Goal: Check status: Check status

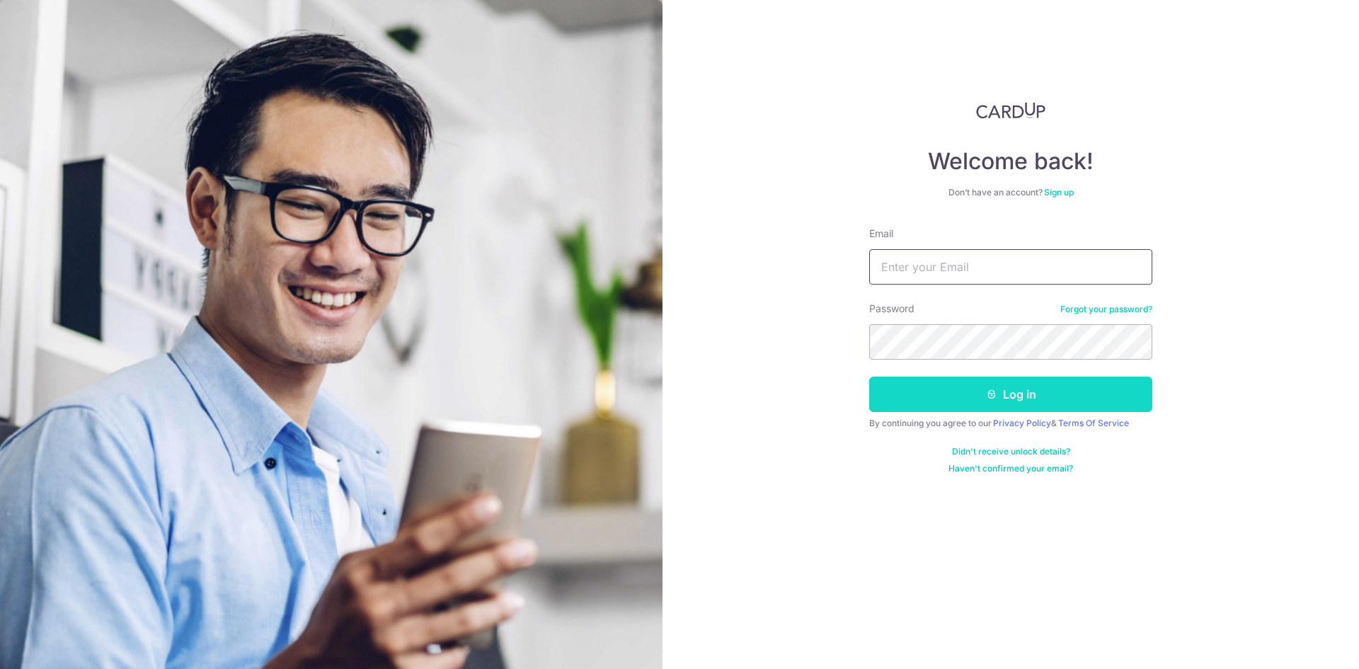
type input "[EMAIL_ADDRESS][DOMAIN_NAME]"
click at [919, 391] on button "Log in" at bounding box center [1010, 393] width 283 height 35
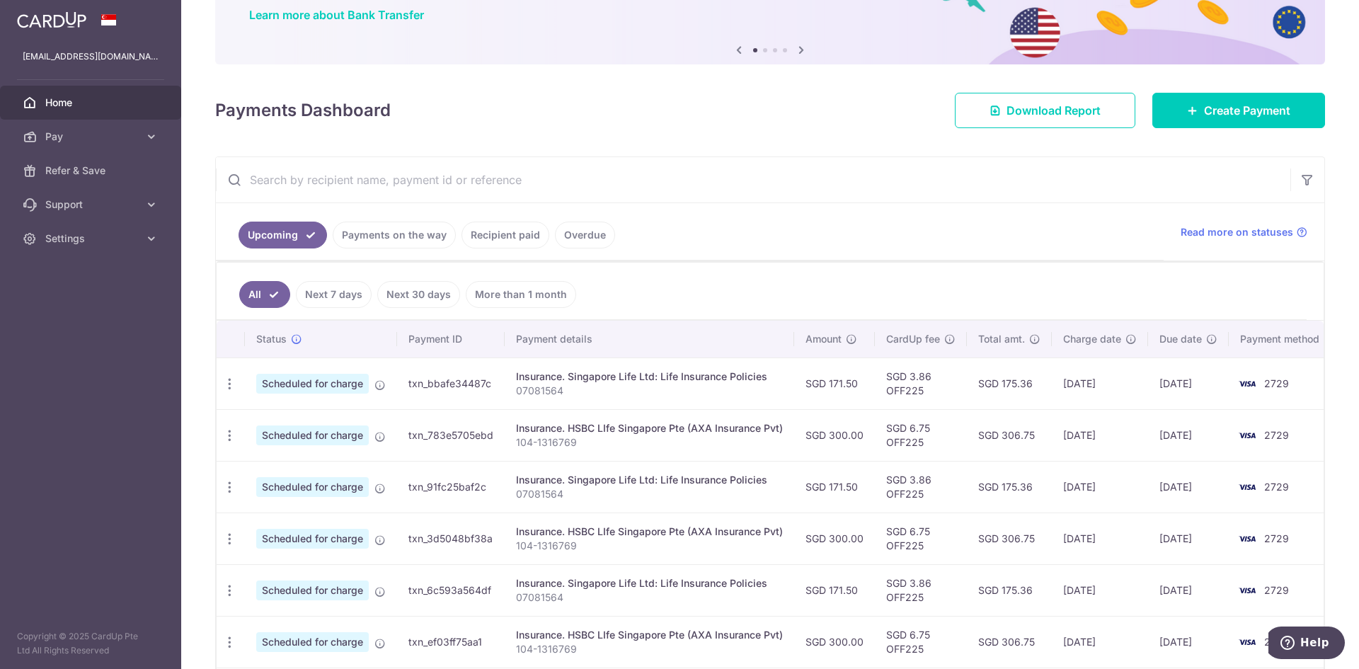
scroll to position [142, 0]
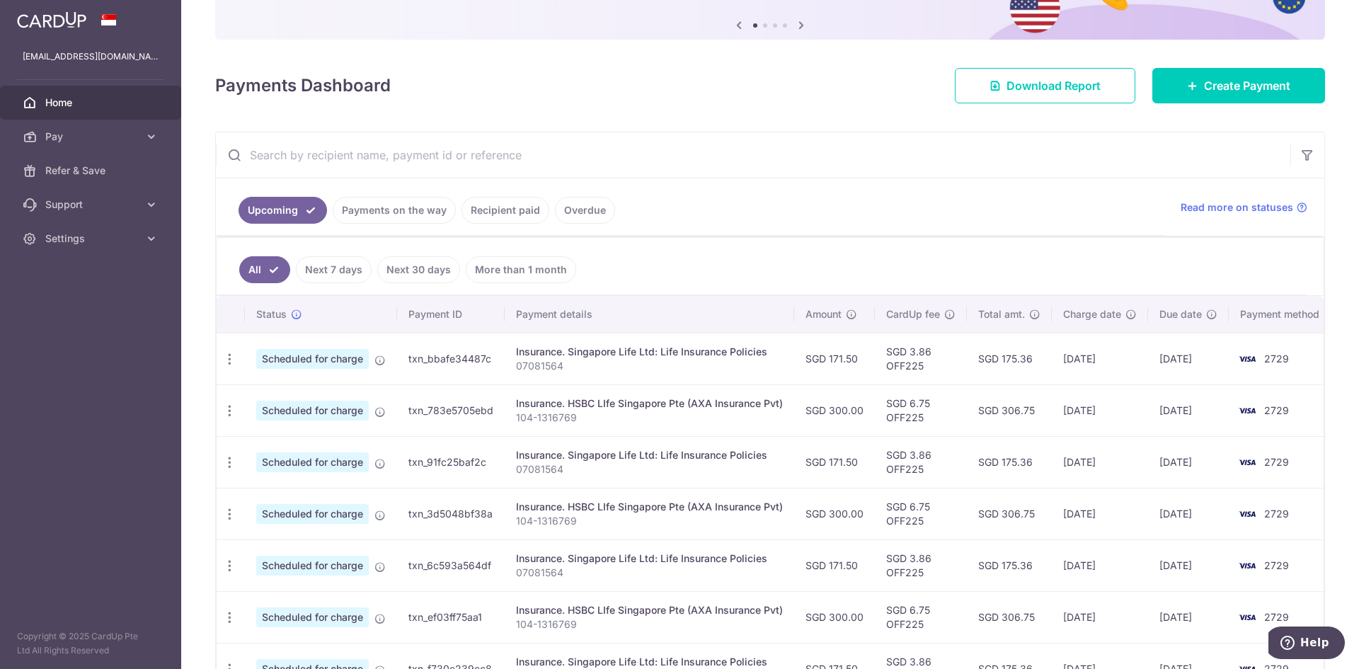
click at [398, 210] on link "Payments on the way" at bounding box center [394, 210] width 123 height 27
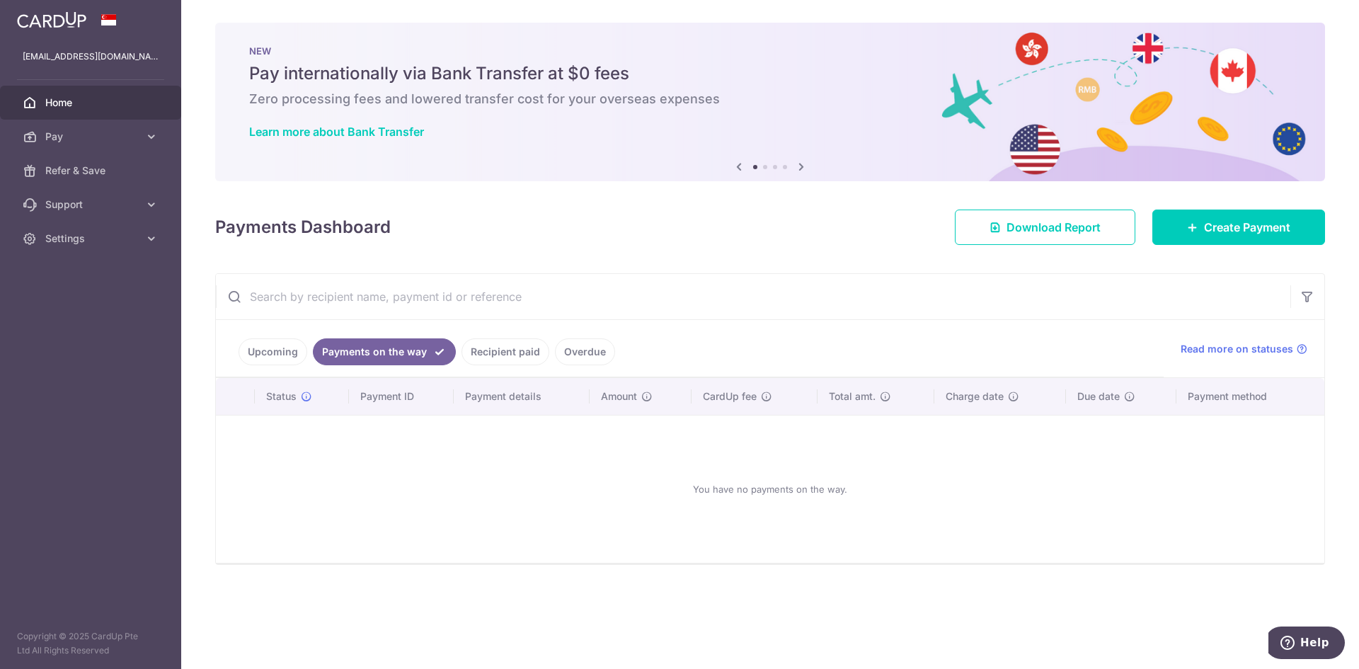
click at [497, 356] on link "Recipient paid" at bounding box center [505, 351] width 88 height 27
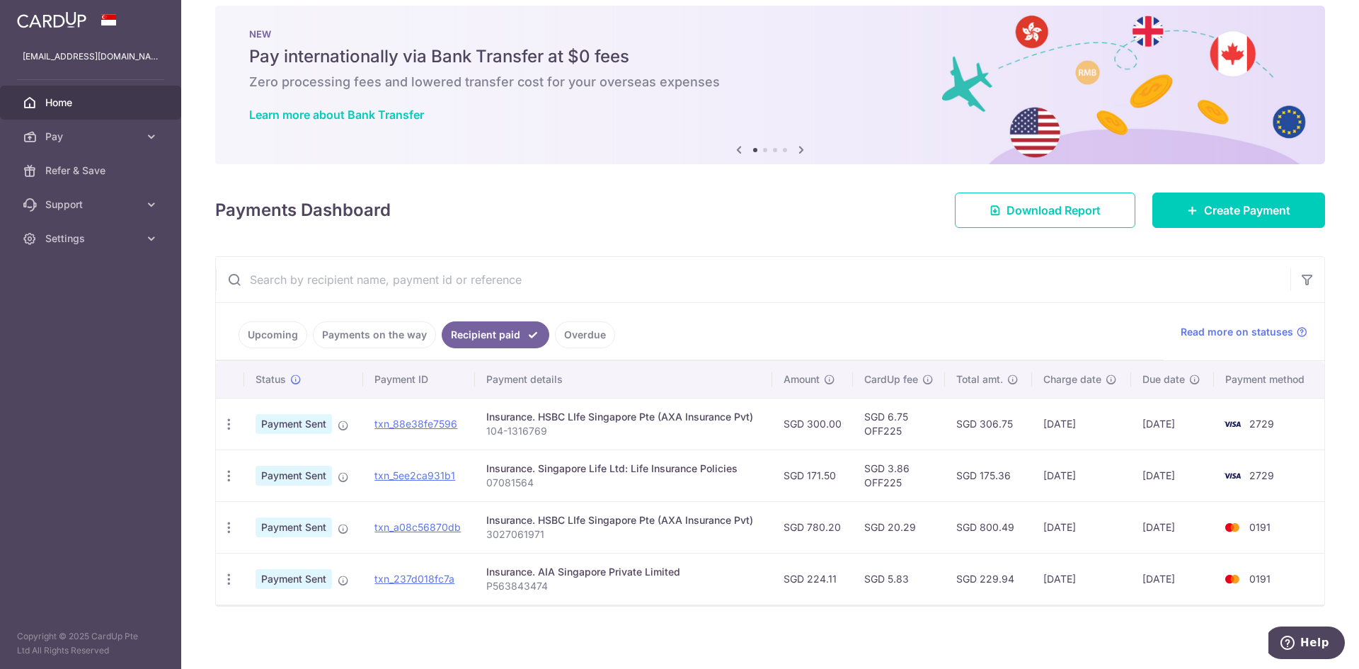
scroll to position [21, 0]
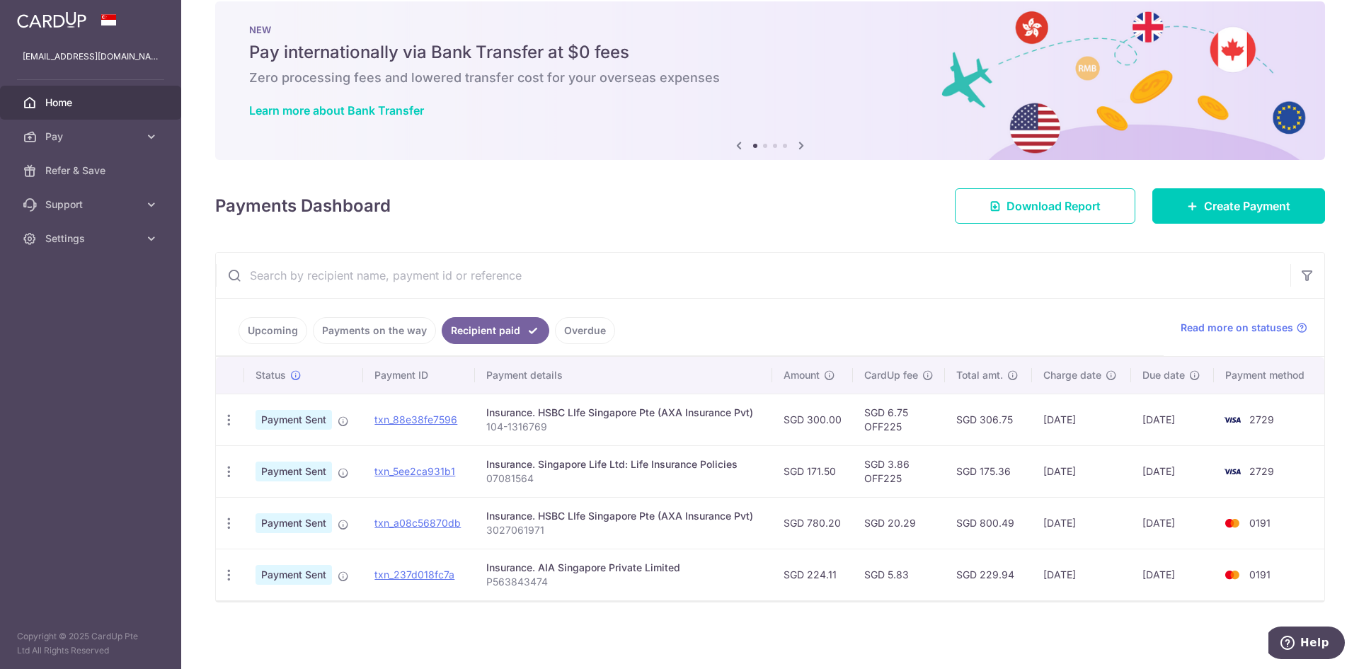
drag, startPoint x: 1043, startPoint y: 415, endPoint x: 1109, endPoint y: 418, distance: 65.9
click at [1109, 418] on td "26/08/2025" at bounding box center [1081, 419] width 99 height 52
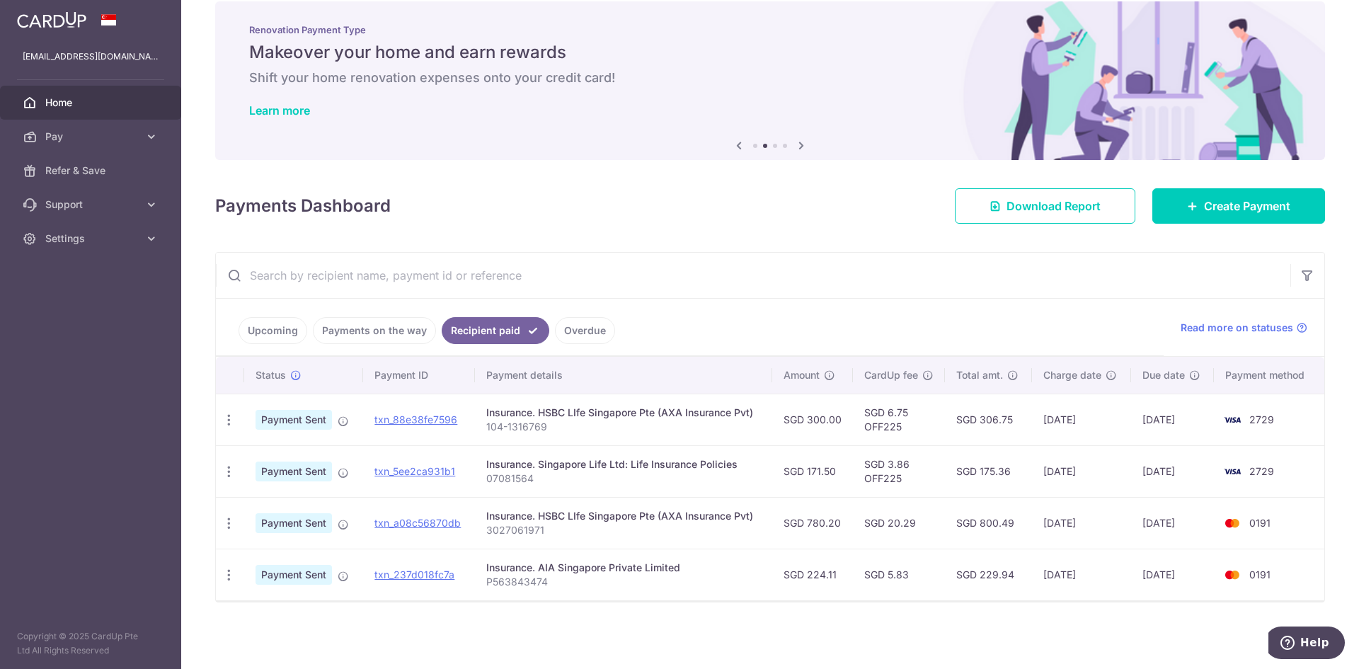
drag, startPoint x: 1143, startPoint y: 467, endPoint x: 1195, endPoint y: 467, distance: 52.4
click at [1195, 467] on td "25/08/2025" at bounding box center [1172, 471] width 83 height 52
click at [1195, 471] on td "25/08/2025" at bounding box center [1172, 471] width 83 height 52
drag, startPoint x: 1195, startPoint y: 471, endPoint x: 1141, endPoint y: 471, distance: 53.8
click at [1141, 471] on td "25/08/2025" at bounding box center [1172, 471] width 83 height 52
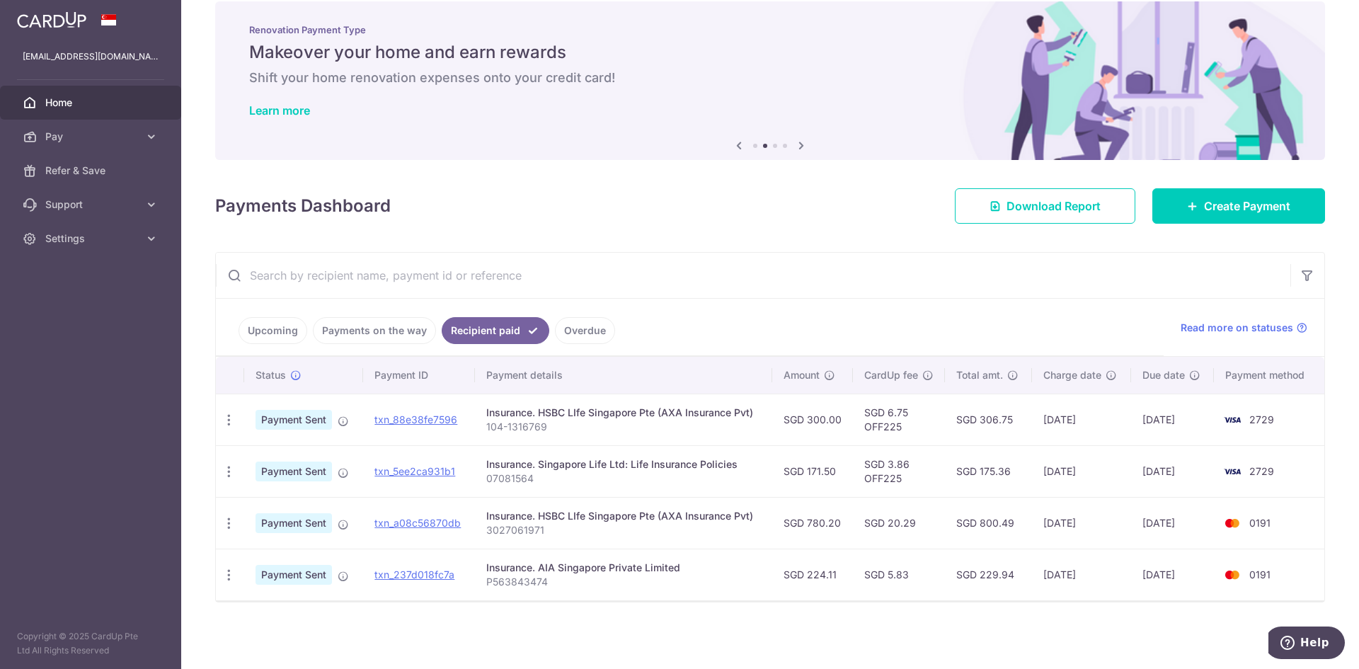
click at [1053, 420] on td "26/08/2025" at bounding box center [1081, 419] width 99 height 52
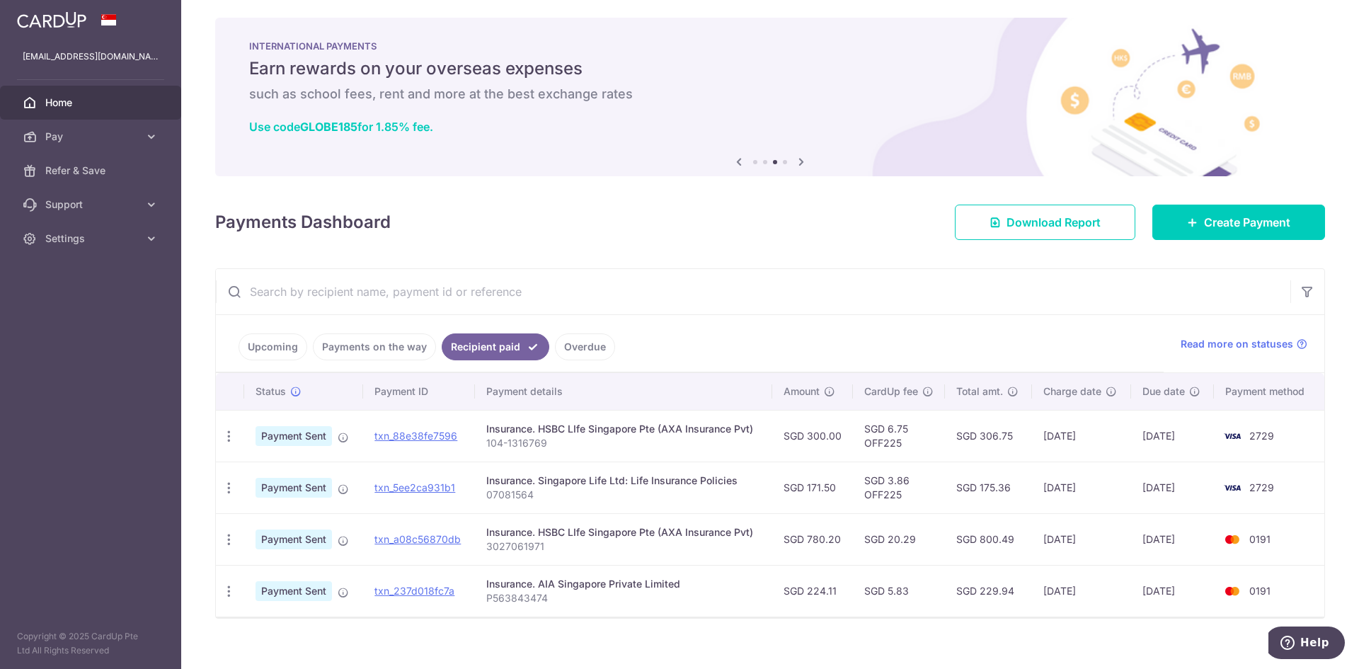
scroll to position [0, 0]
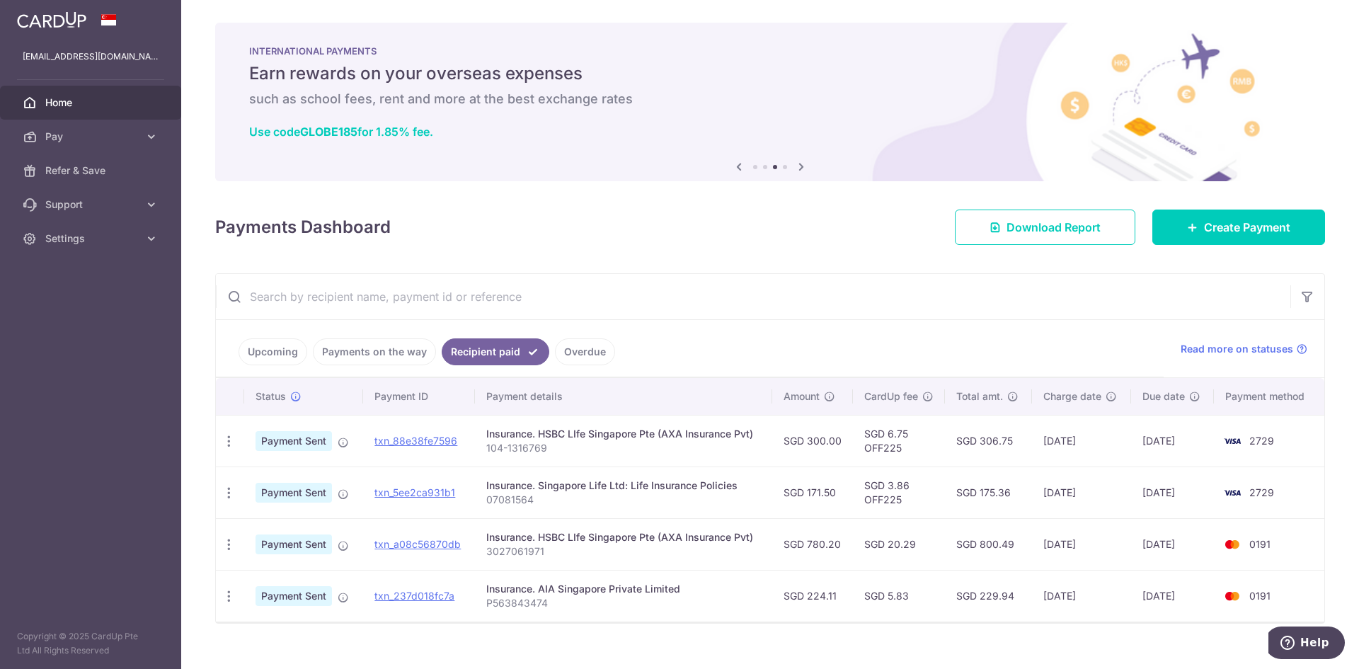
click at [76, 110] on link "Home" at bounding box center [90, 103] width 181 height 34
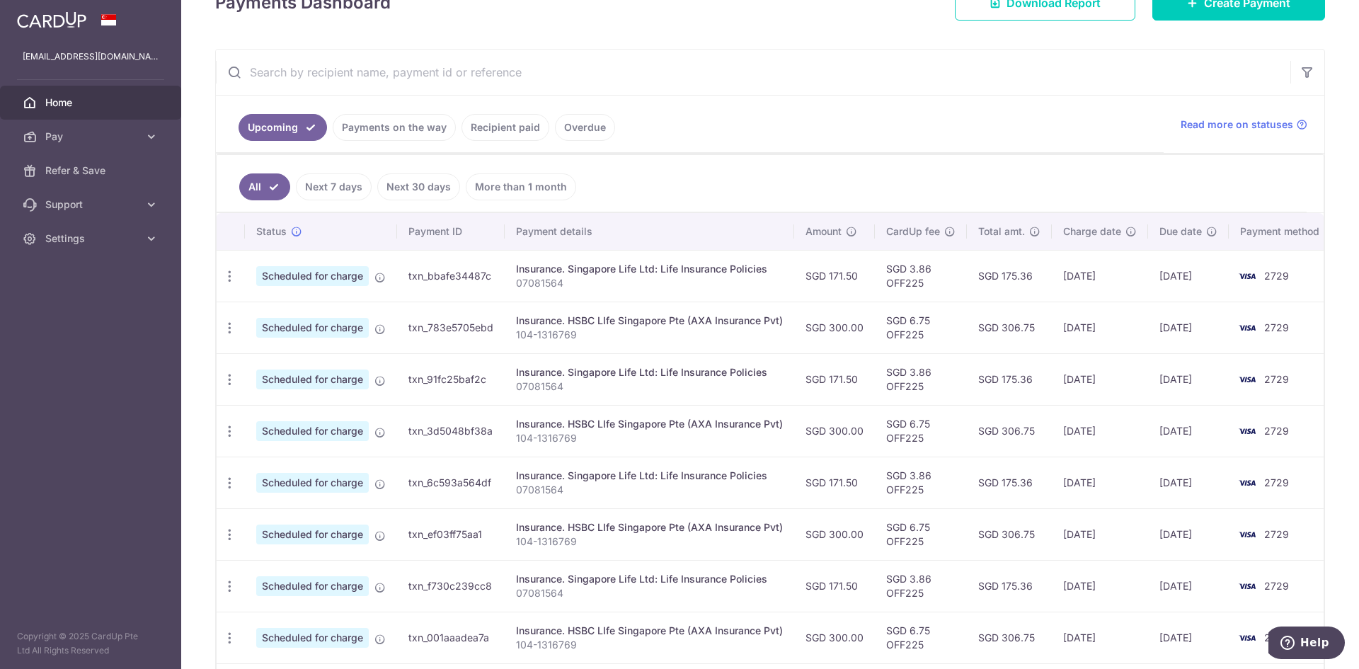
scroll to position [347, 0]
